Goal: Obtain resource: Download file/media

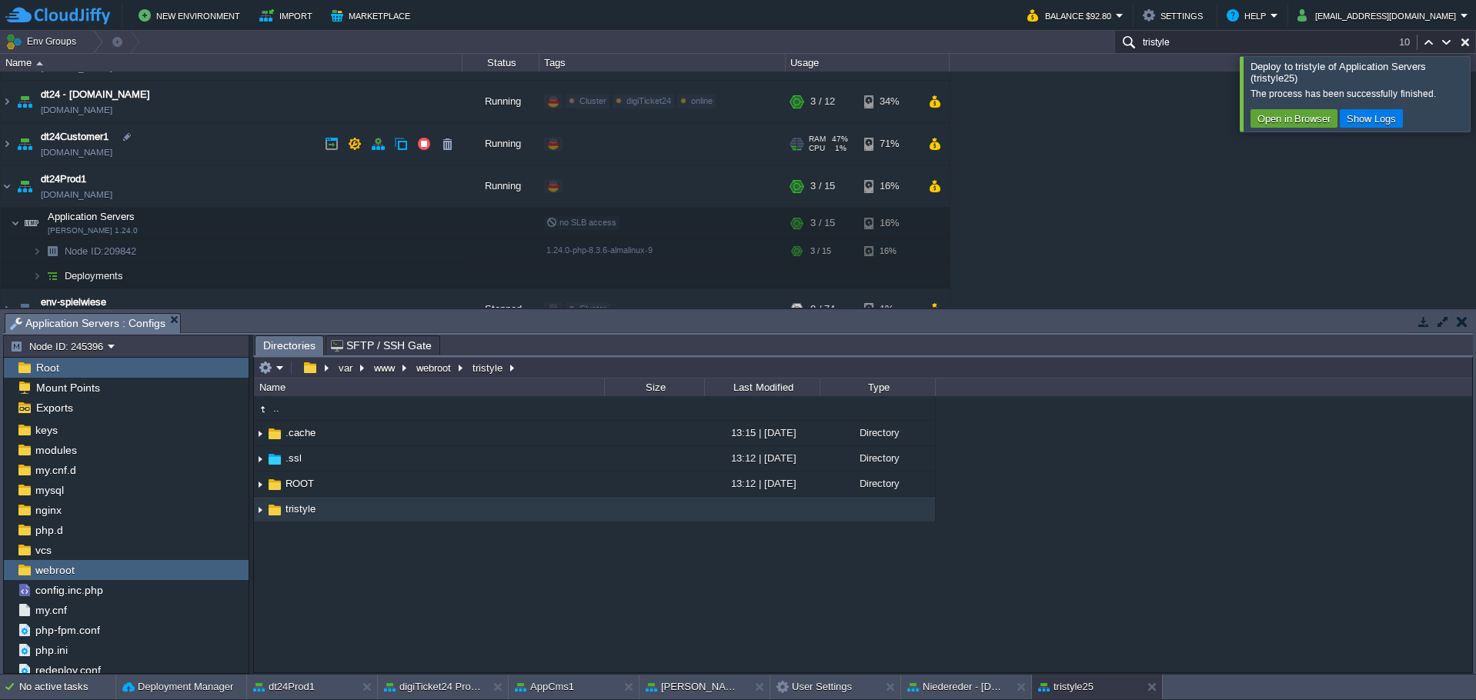
scroll to position [462, 0]
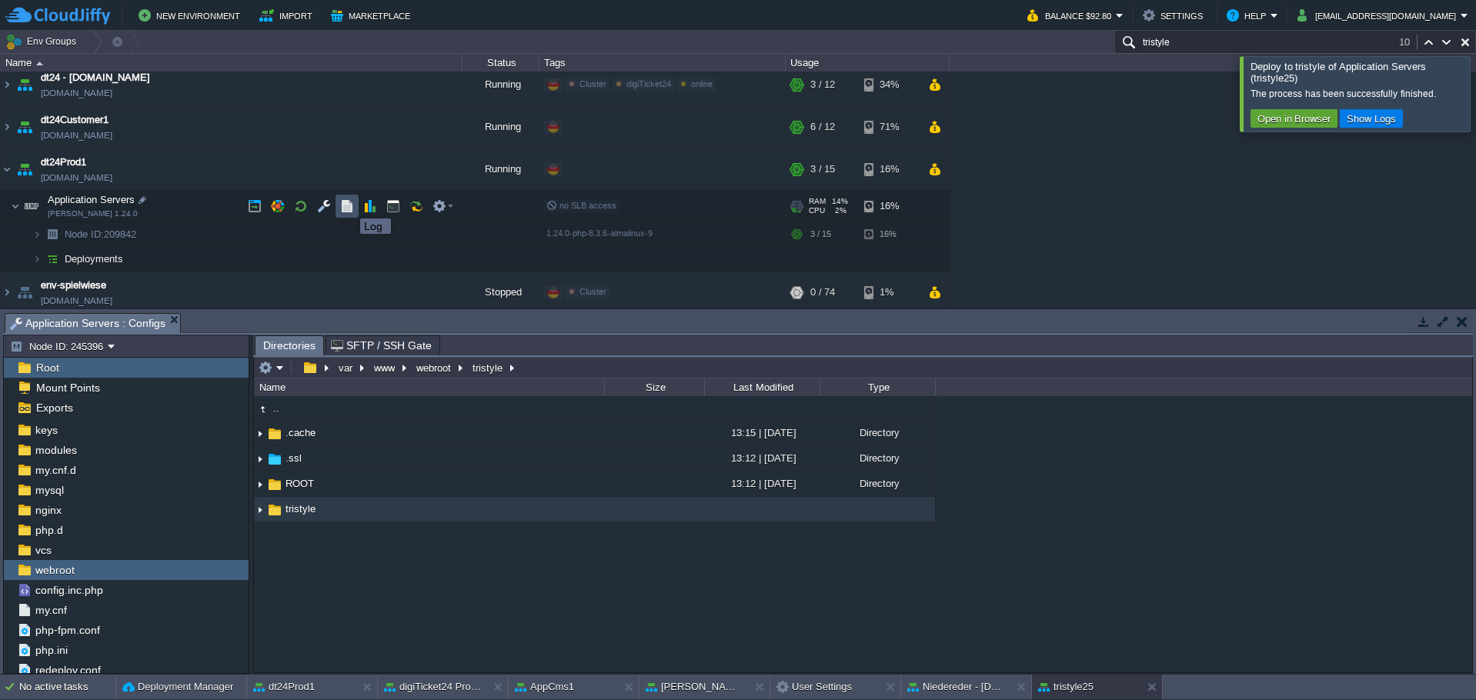
click at [349, 205] on button "button" at bounding box center [347, 206] width 14 height 14
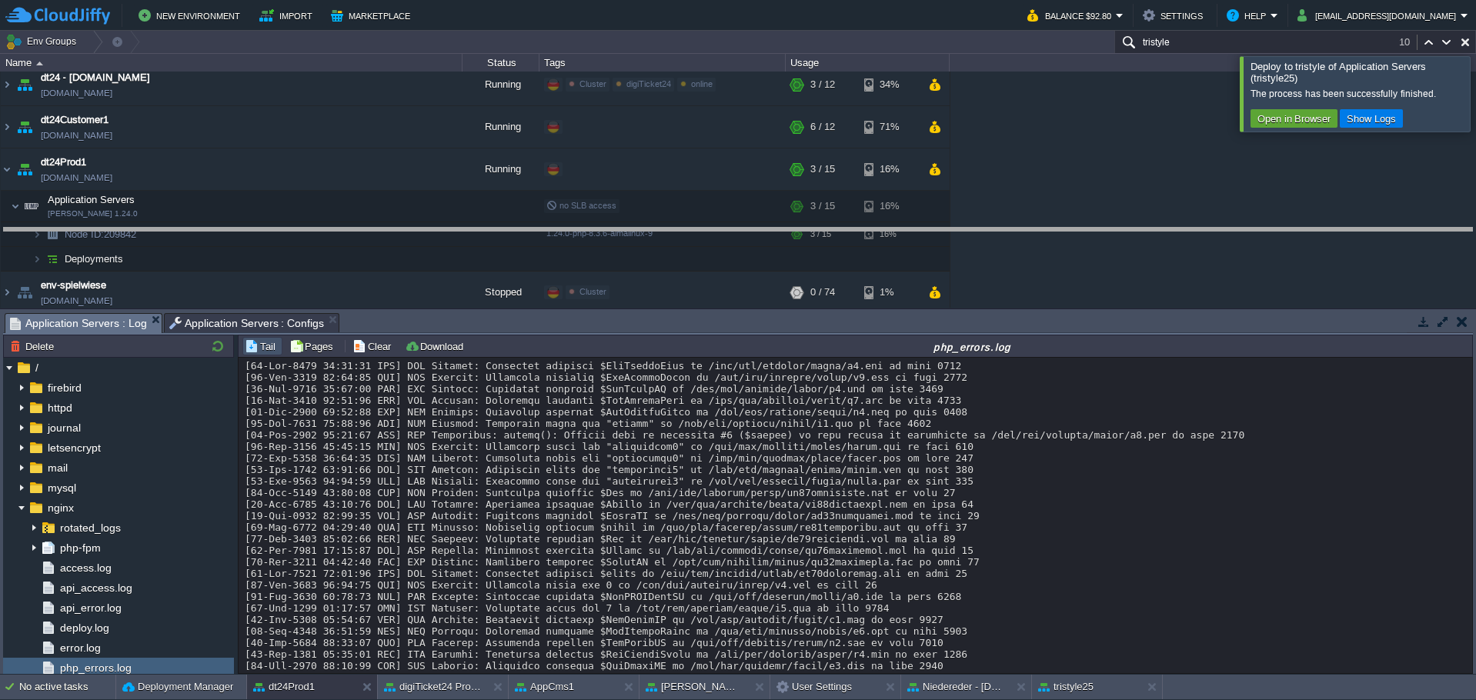
drag, startPoint x: 632, startPoint y: 331, endPoint x: 629, endPoint y: 226, distance: 104.7
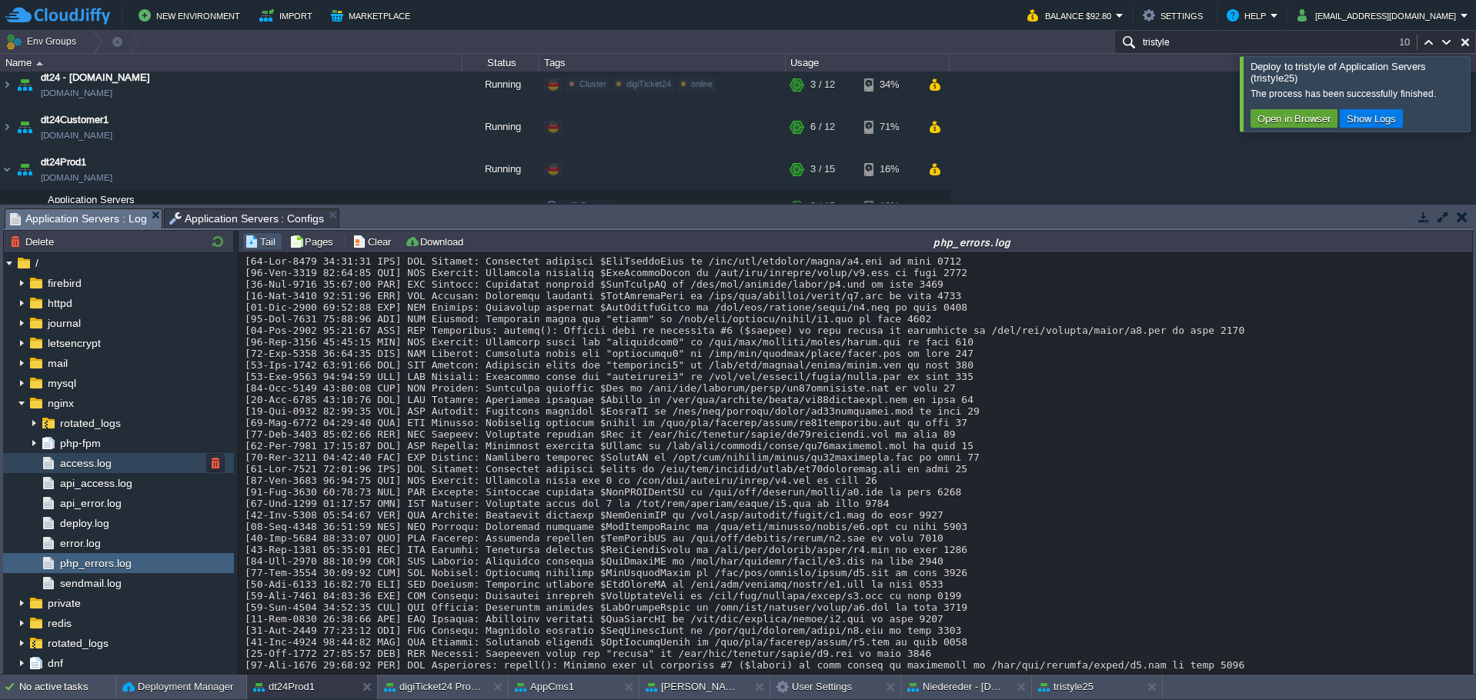
click at [108, 463] on span "access.log" at bounding box center [85, 463] width 57 height 14
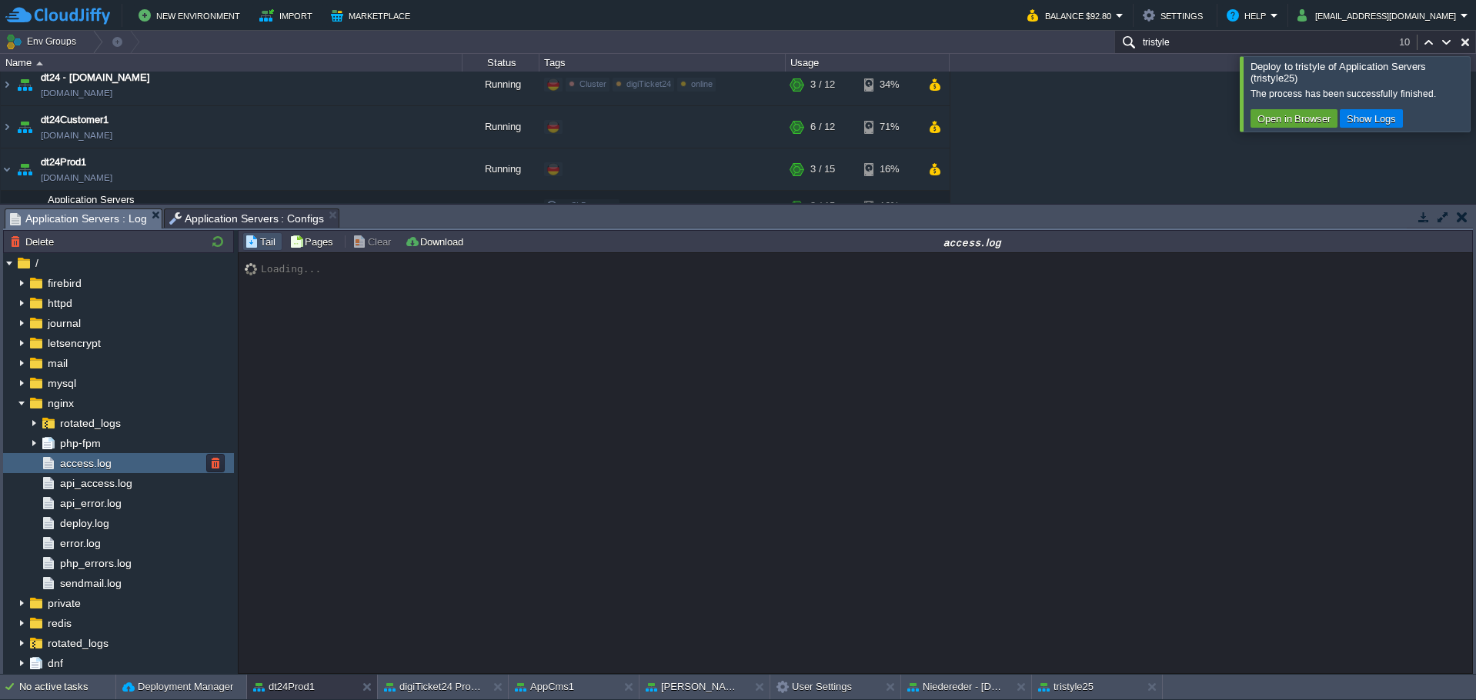
click at [108, 463] on span "access.log" at bounding box center [85, 463] width 57 height 14
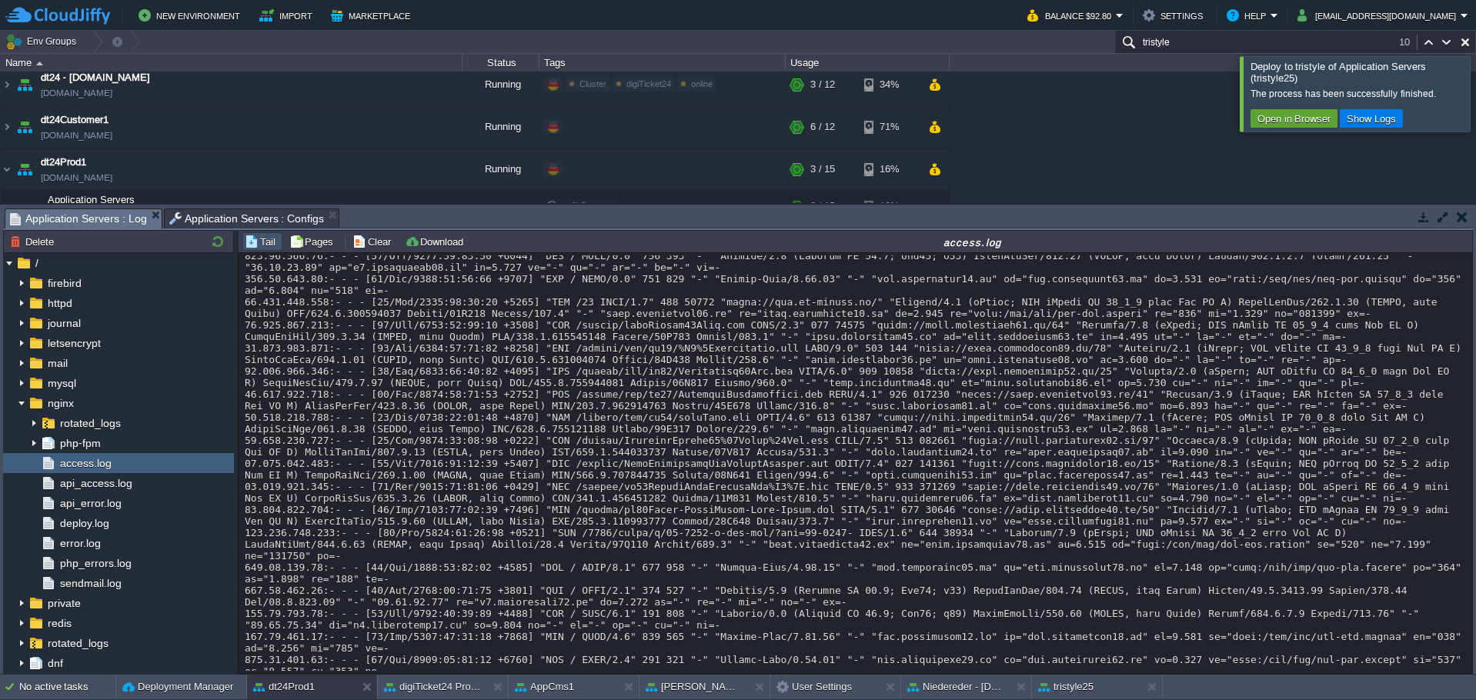
scroll to position [16003, 0]
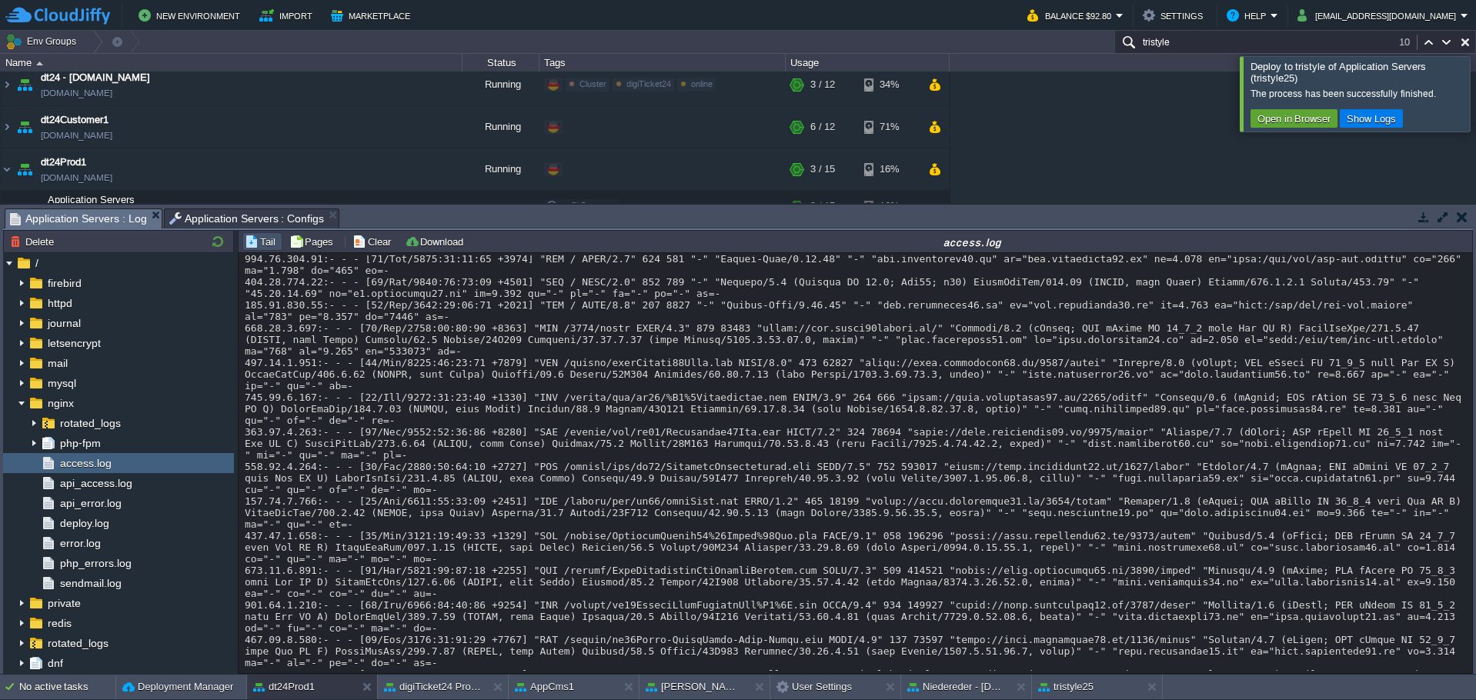
scroll to position [16824, 0]
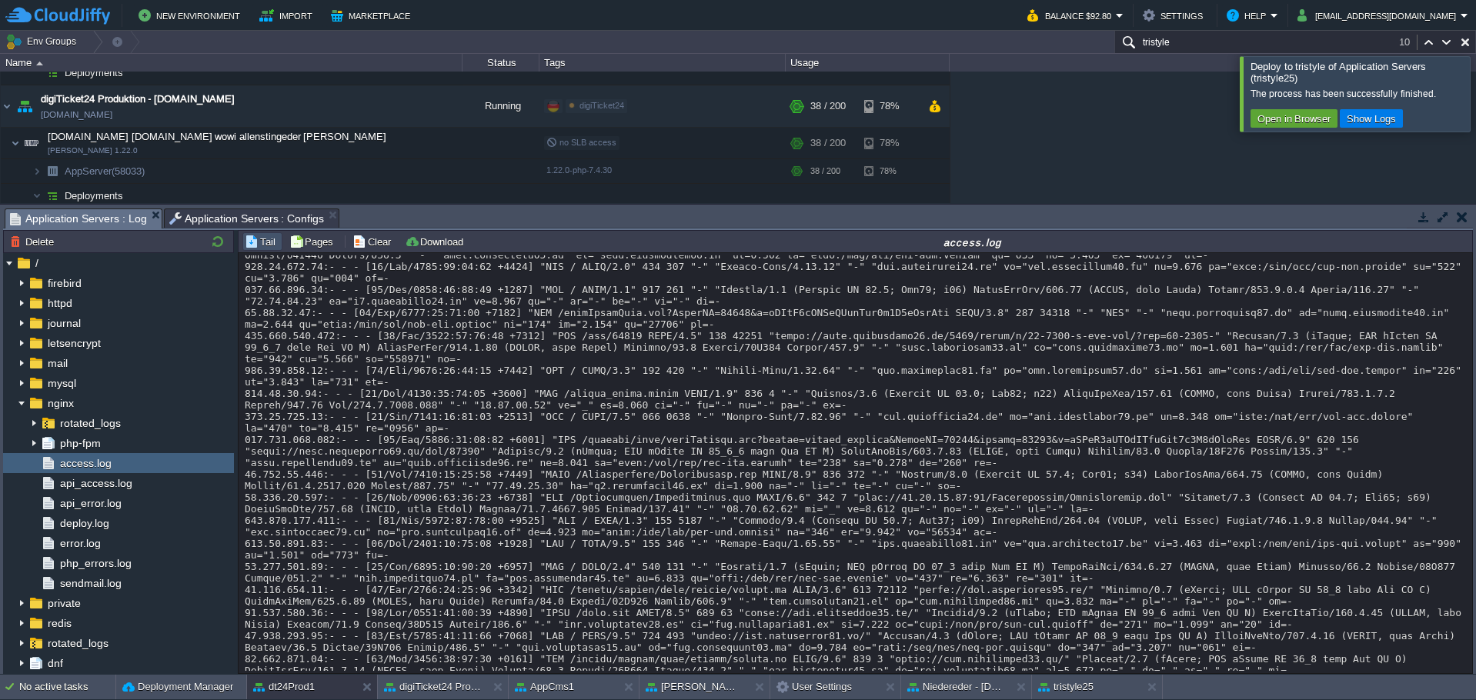
scroll to position [0, 0]
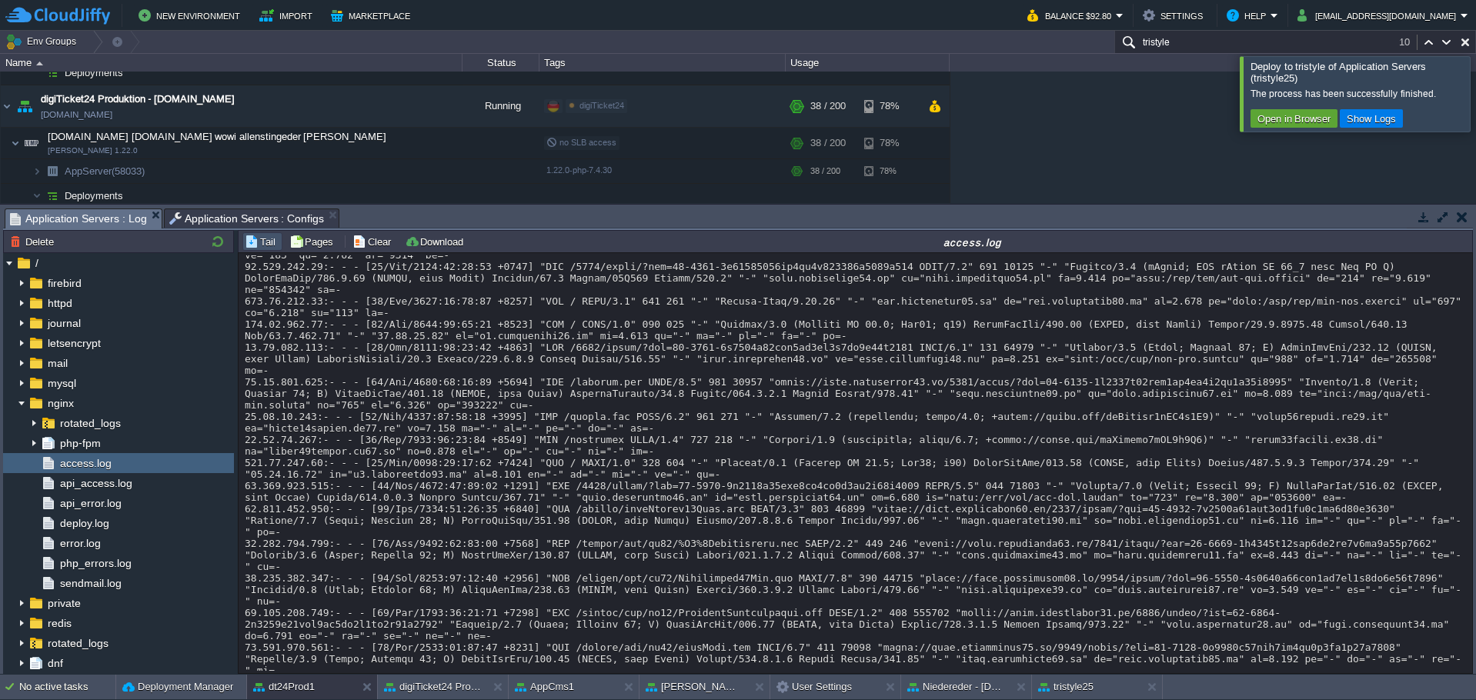
scroll to position [4023, 0]
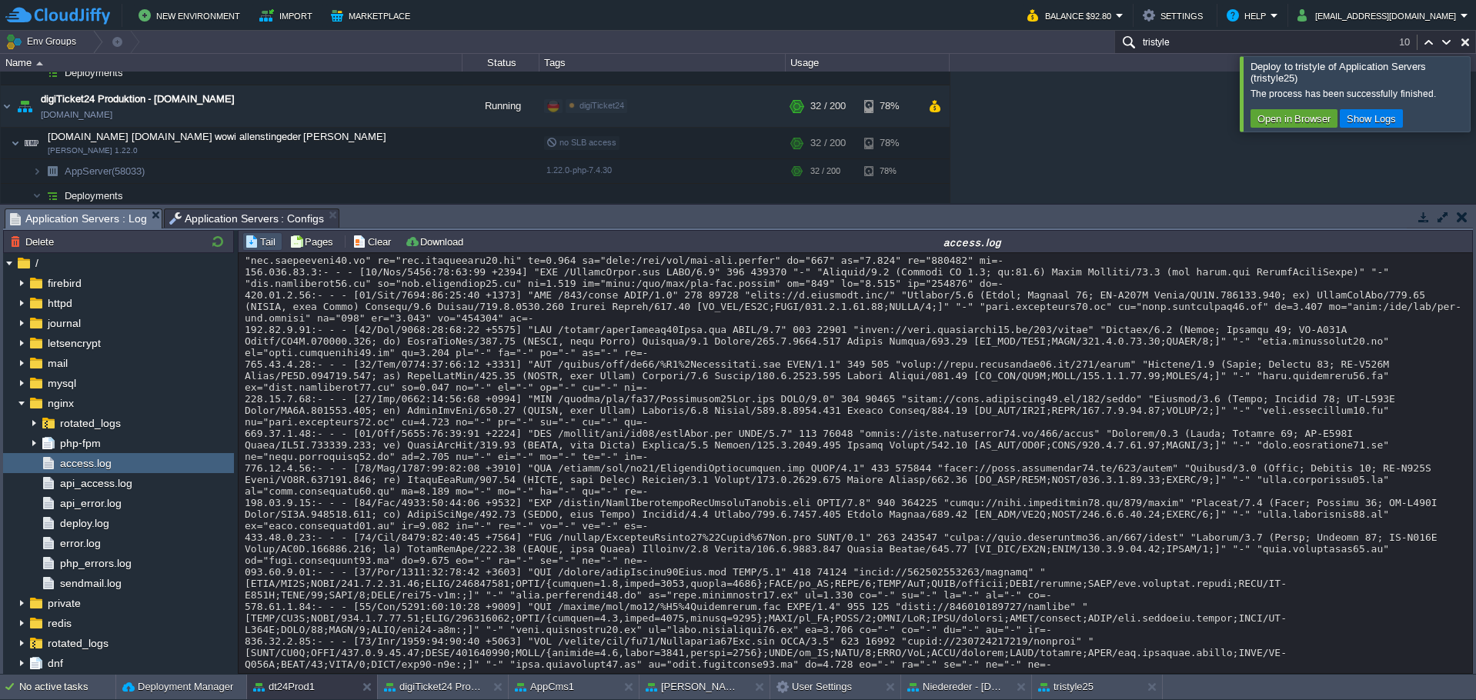
scroll to position [11820, 0]
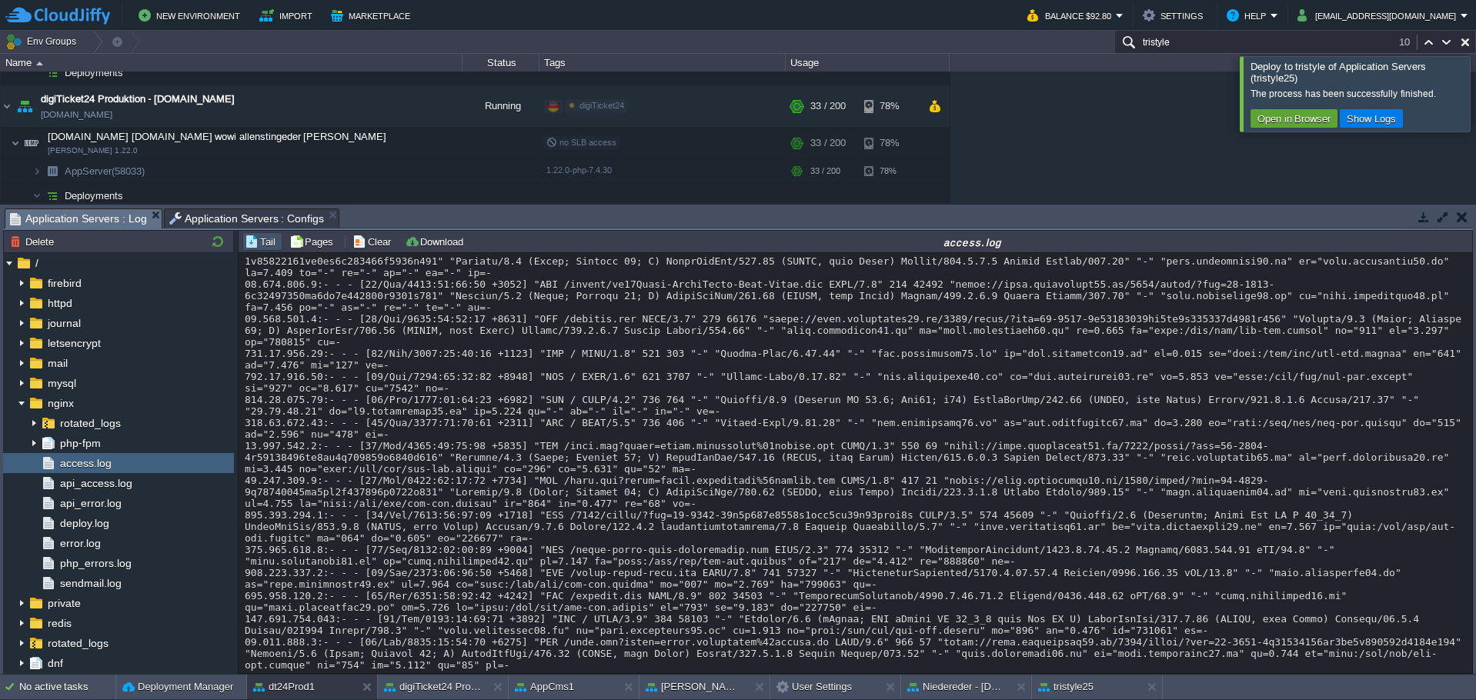
scroll to position [12486, 0]
